Goal: Information Seeking & Learning: Learn about a topic

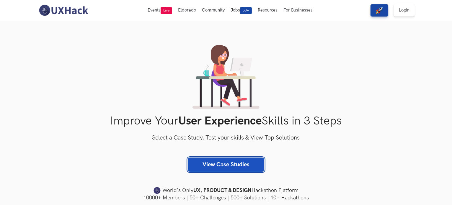
click at [205, 168] on link "View Case Studies" at bounding box center [226, 164] width 76 height 14
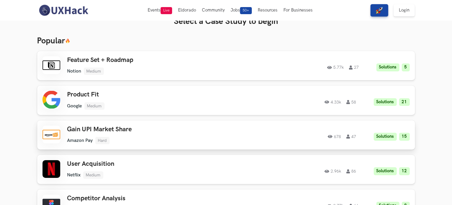
scroll to position [9, 0]
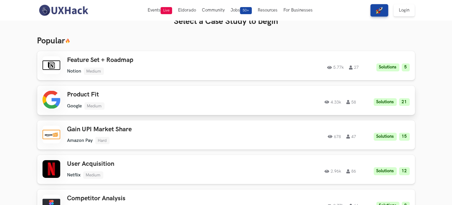
click at [125, 105] on ul "Google Medium" at bounding box center [151, 105] width 168 height 7
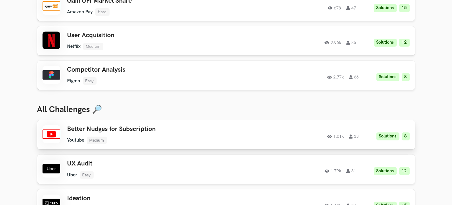
scroll to position [0, 0]
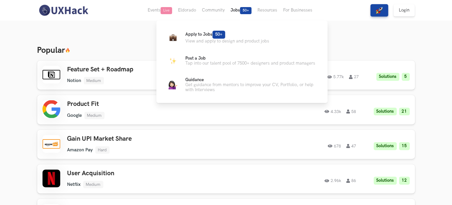
click at [241, 10] on span "50+" at bounding box center [246, 10] width 12 height 7
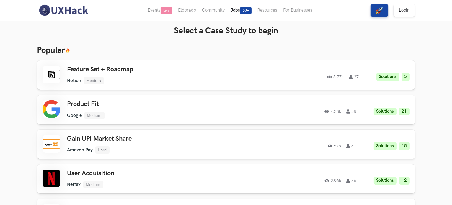
click at [243, 6] on button "Jobs 50+" at bounding box center [240, 10] width 27 height 21
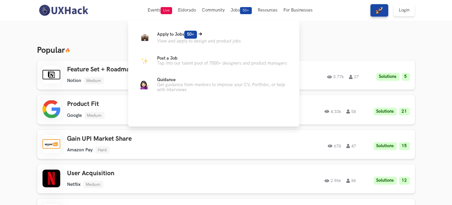
click at [212, 39] on p "View and apply to design and product jobs" at bounding box center [199, 41] width 84 height 5
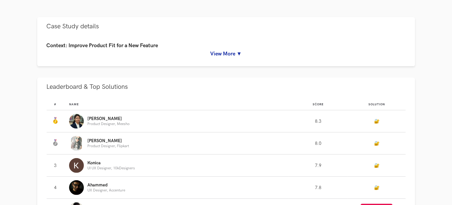
scroll to position [264, 0]
click at [128, 119] on p "Swarnima" at bounding box center [108, 118] width 42 height 5
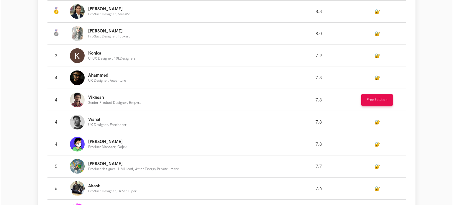
scroll to position [375, 0]
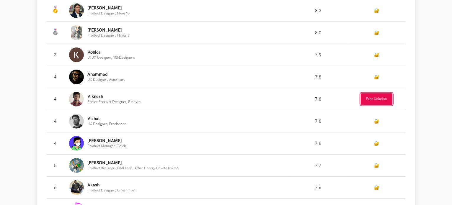
click at [369, 99] on button "Free Solution" at bounding box center [376, 99] width 32 height 12
